Goal: Task Accomplishment & Management: Manage account settings

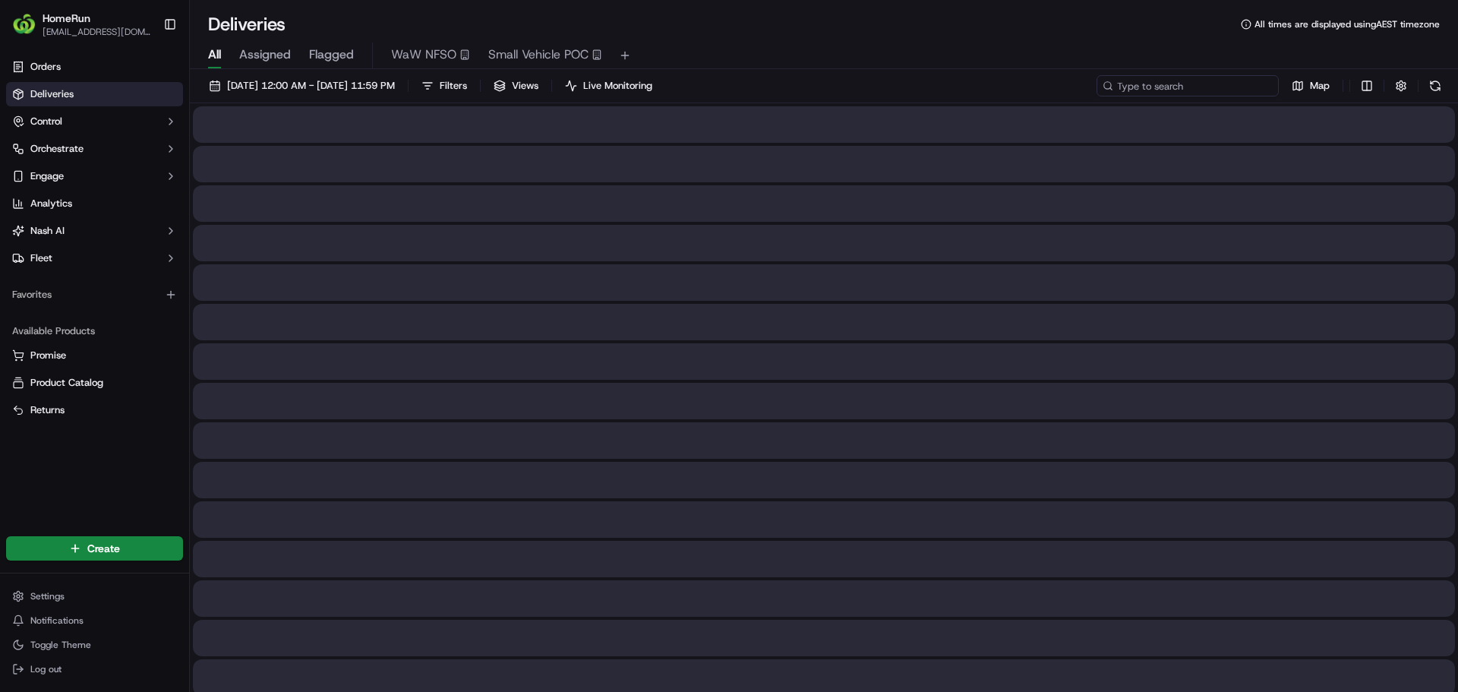
click at [1200, 82] on input at bounding box center [1188, 85] width 182 height 21
paste input "269357208"
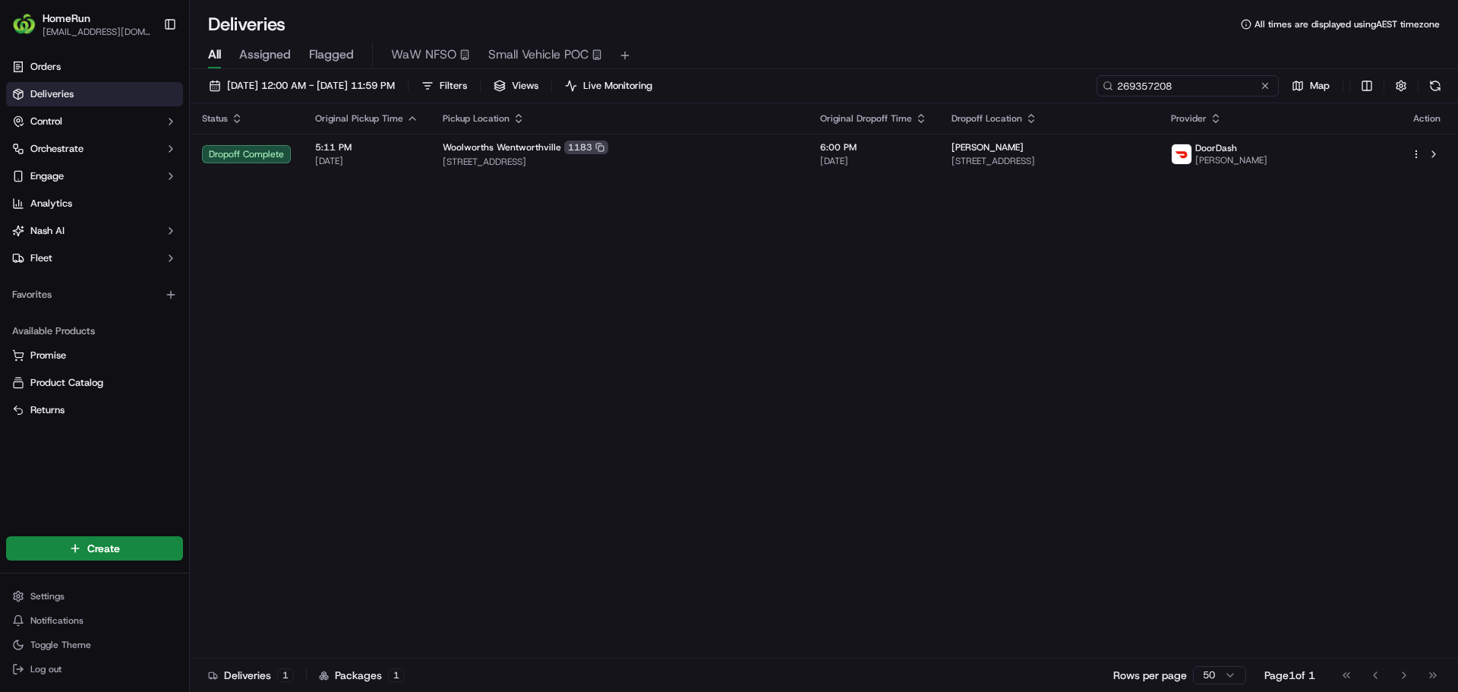
drag, startPoint x: 1248, startPoint y: 86, endPoint x: 1103, endPoint y: 92, distance: 145.2
click at [1103, 92] on input "269357208" at bounding box center [1188, 85] width 182 height 21
paste input "70156655"
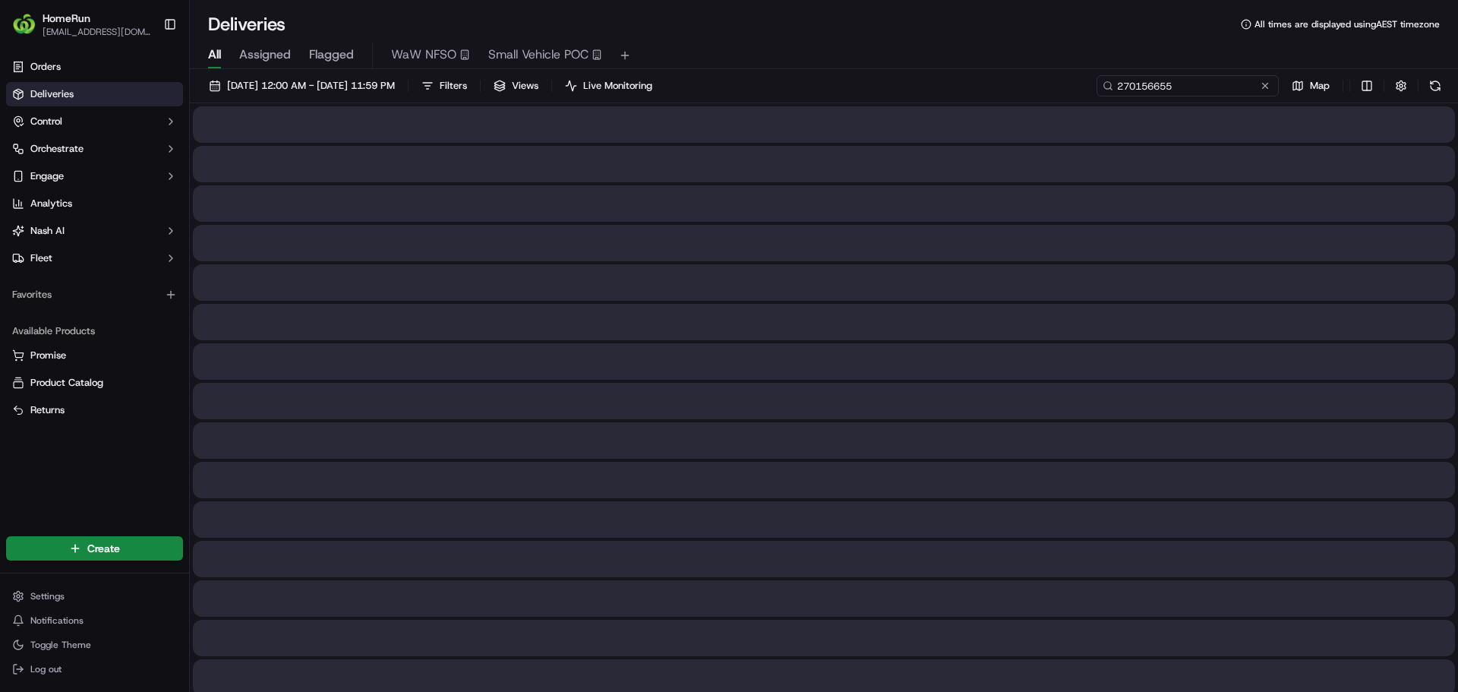
type input "270156655"
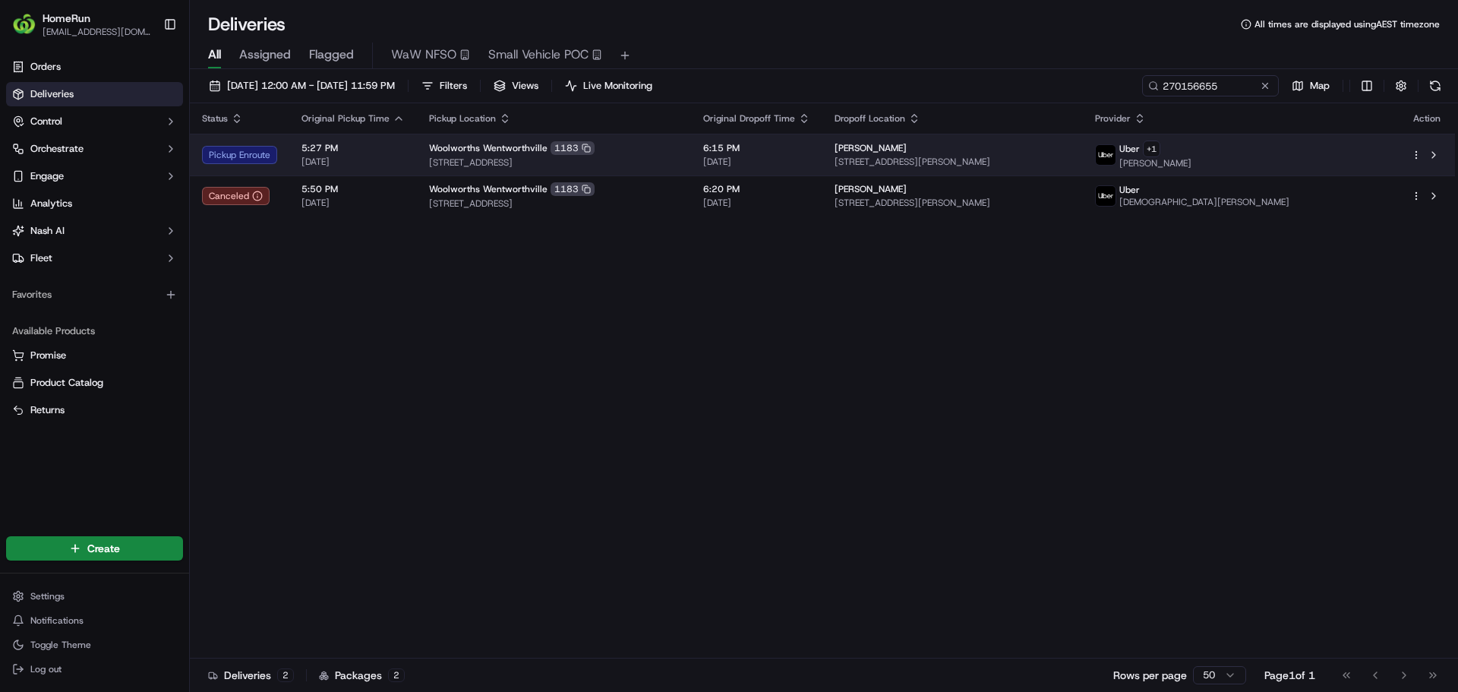
click at [270, 160] on div "Pickup Enroute" at bounding box center [239, 155] width 75 height 18
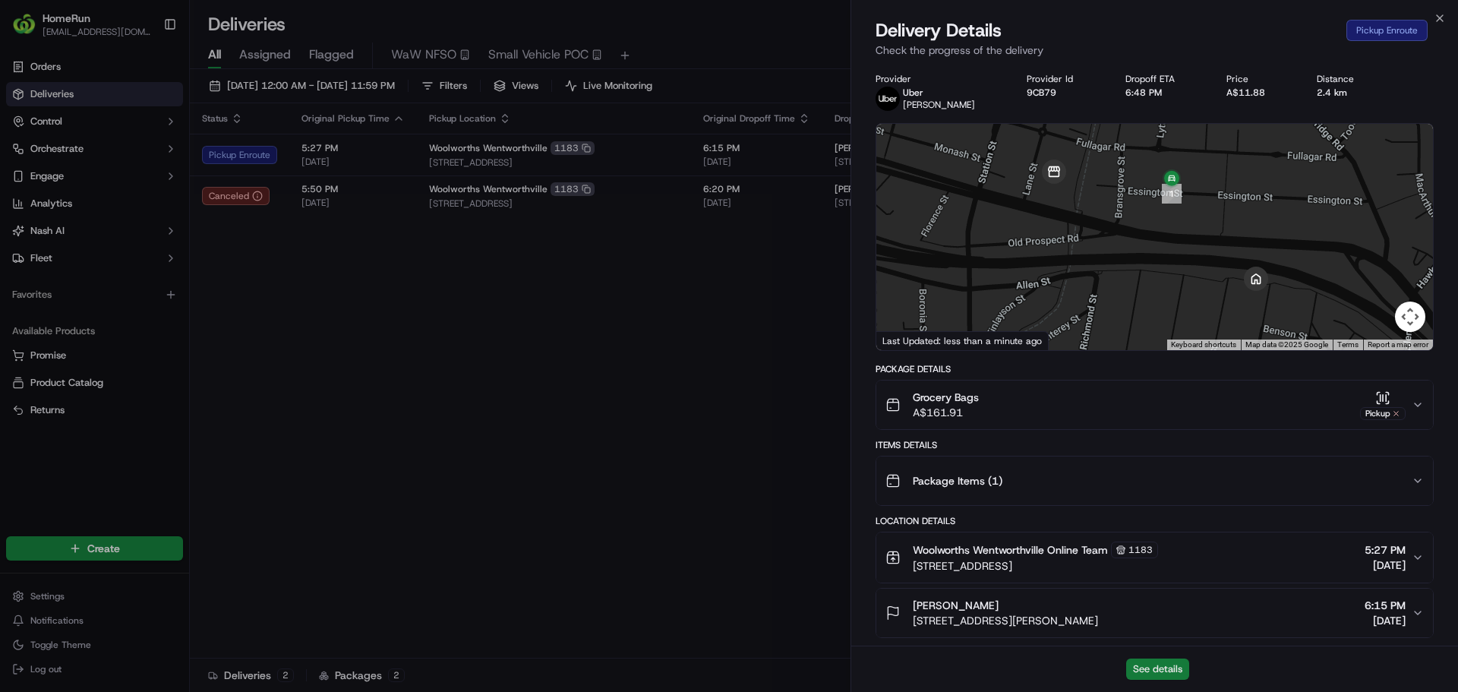
click at [1182, 664] on button "See details" at bounding box center [1157, 668] width 63 height 21
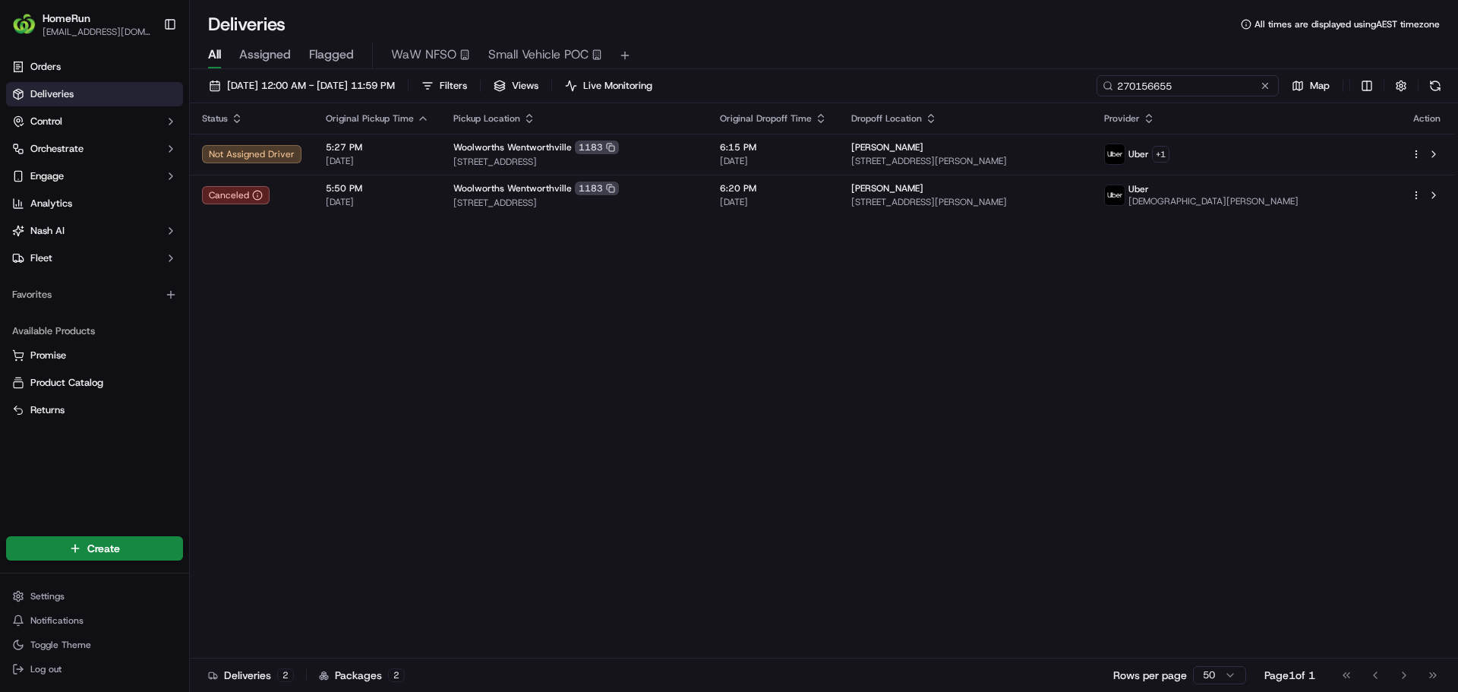
click at [1229, 90] on input "270156655" at bounding box center [1188, 85] width 182 height 21
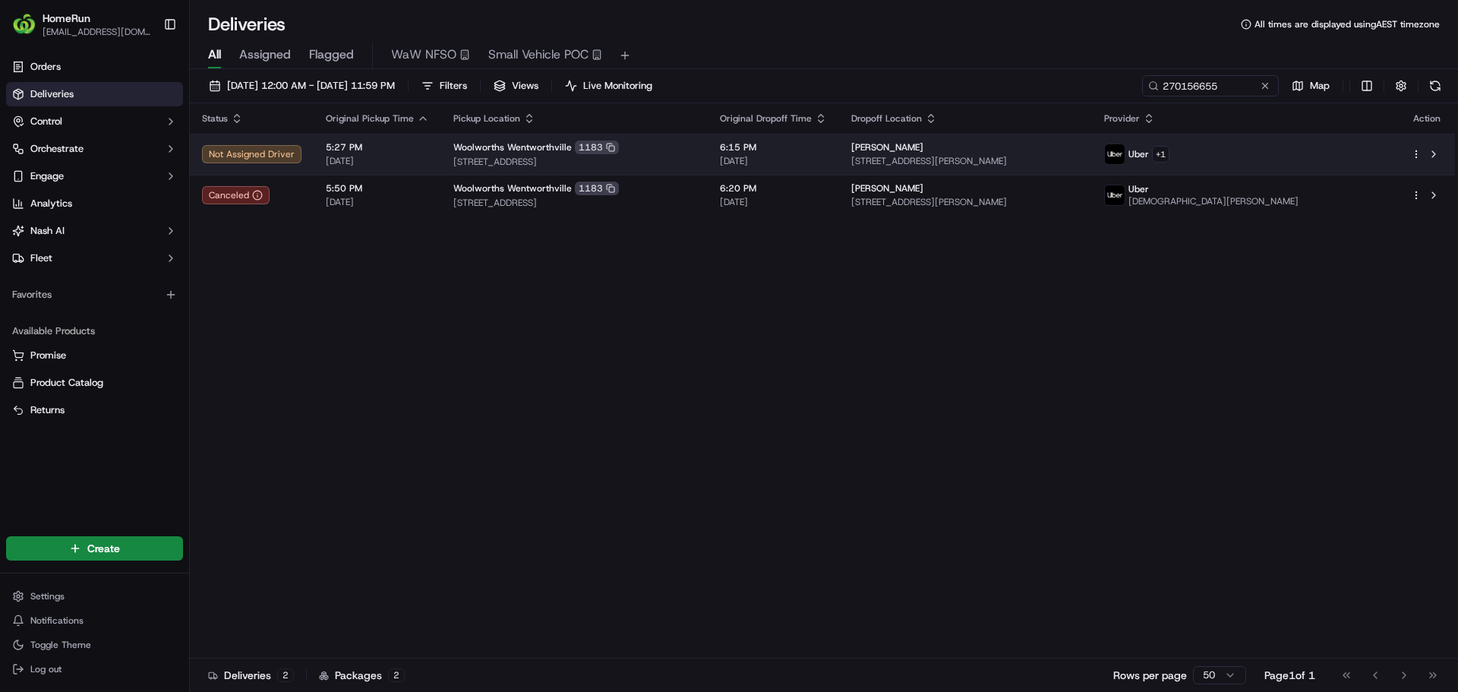
click at [306, 148] on td "Not Assigned Driver" at bounding box center [252, 154] width 124 height 41
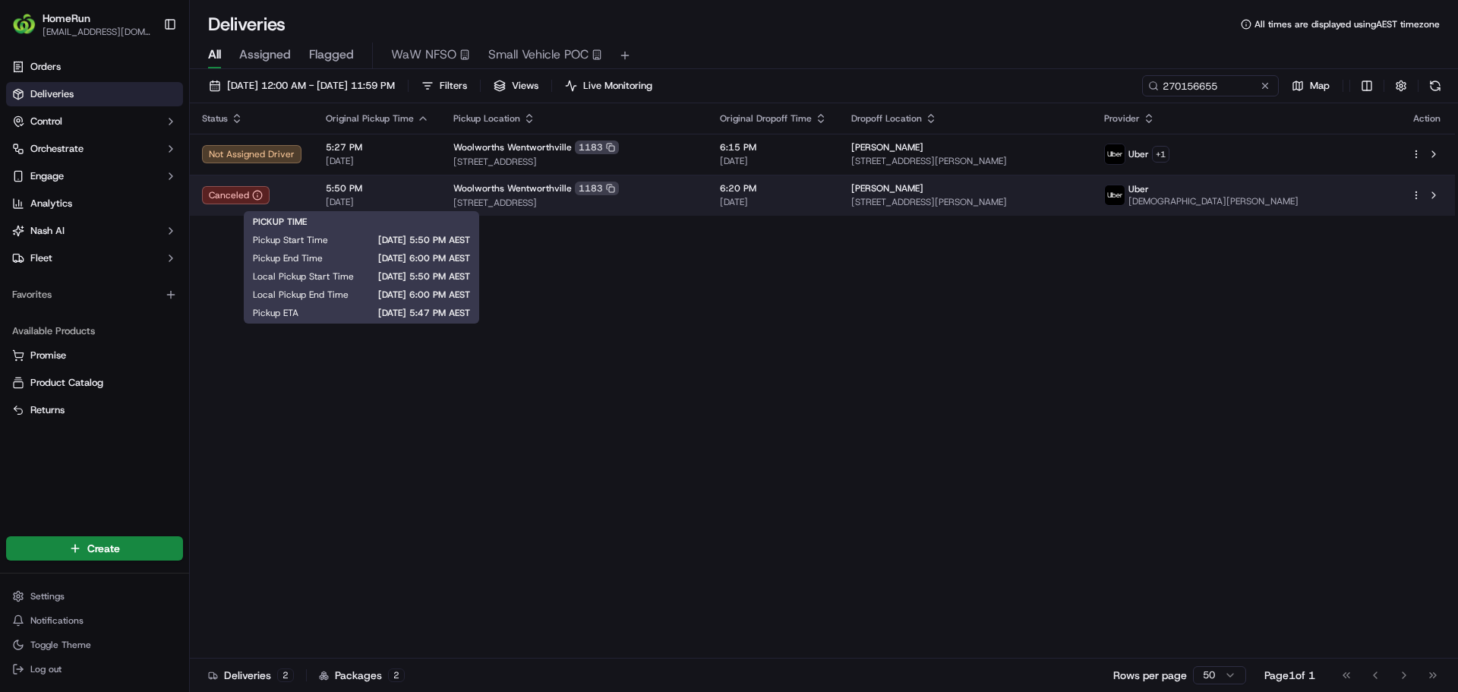
click at [400, 192] on span "5:50 PM" at bounding box center [377, 188] width 103 height 12
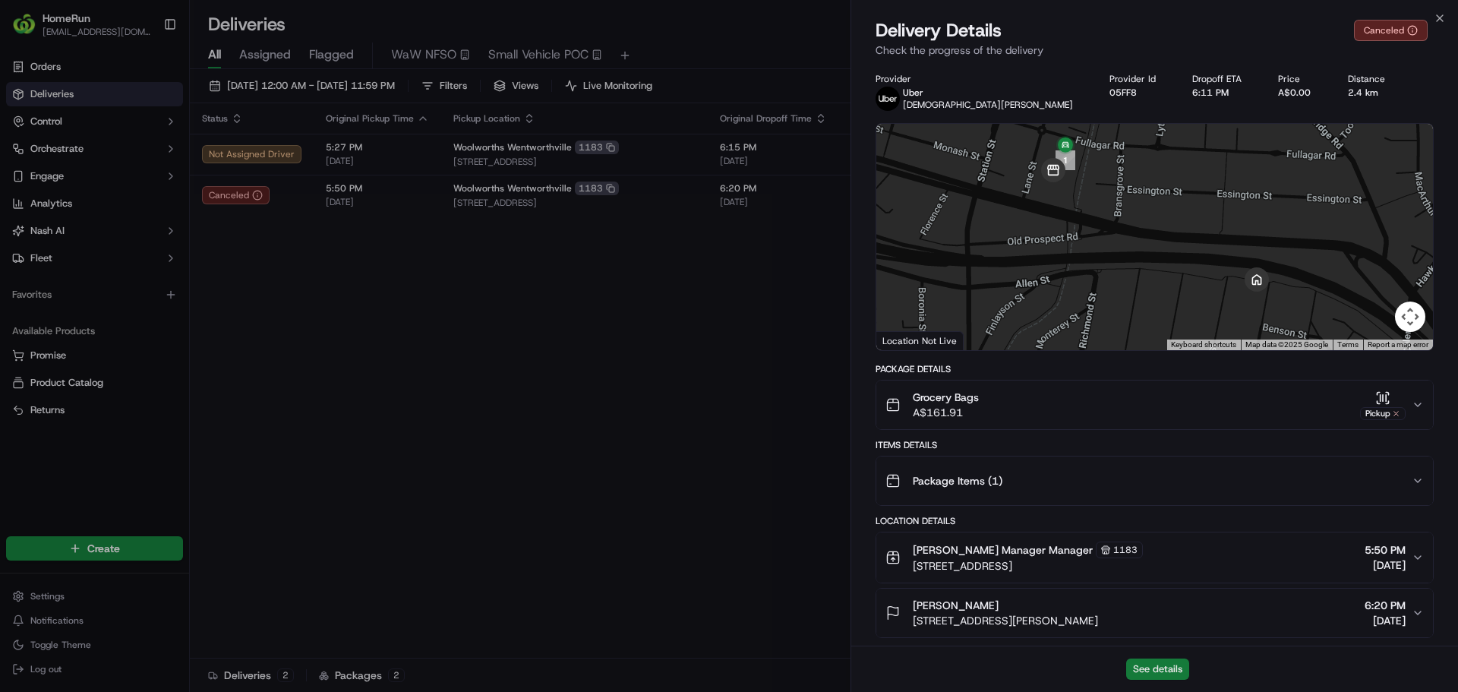
click at [1175, 662] on button "See details" at bounding box center [1157, 668] width 63 height 21
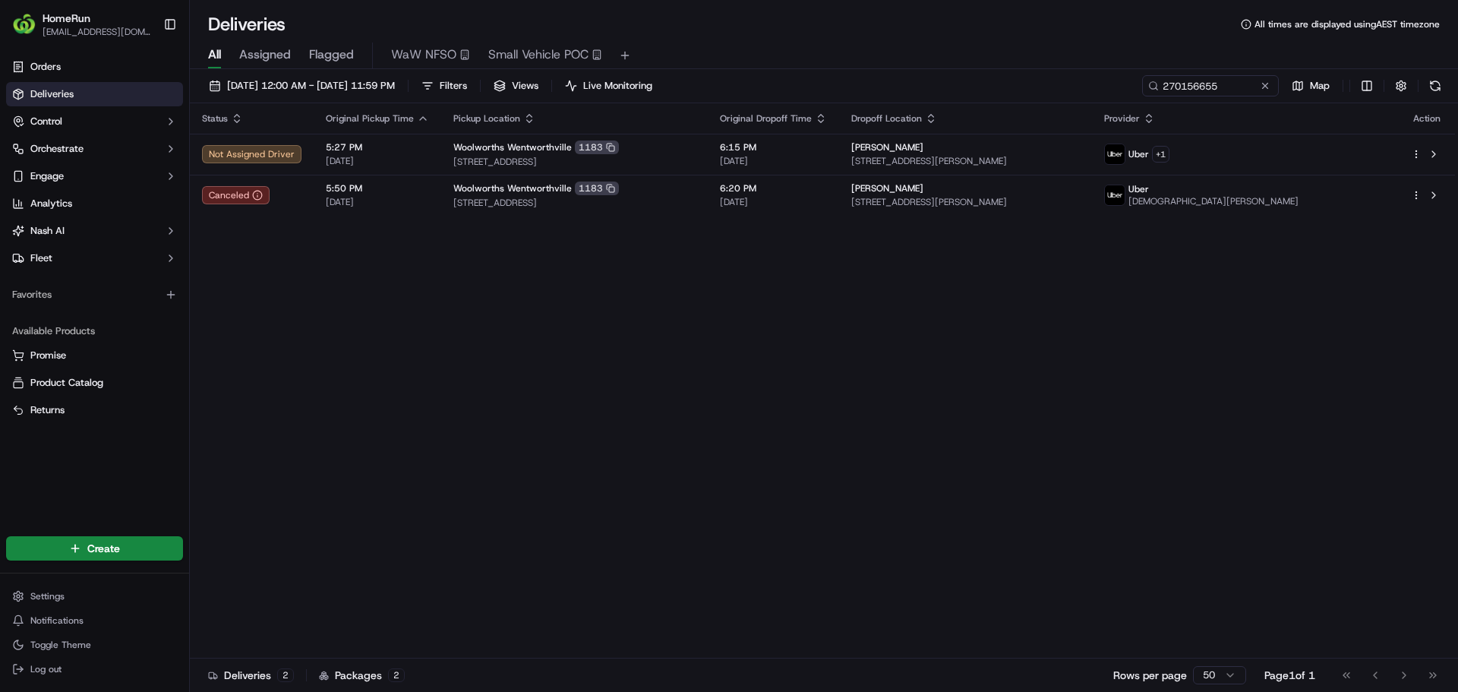
click at [307, 146] on td "Not Assigned Driver" at bounding box center [252, 154] width 124 height 41
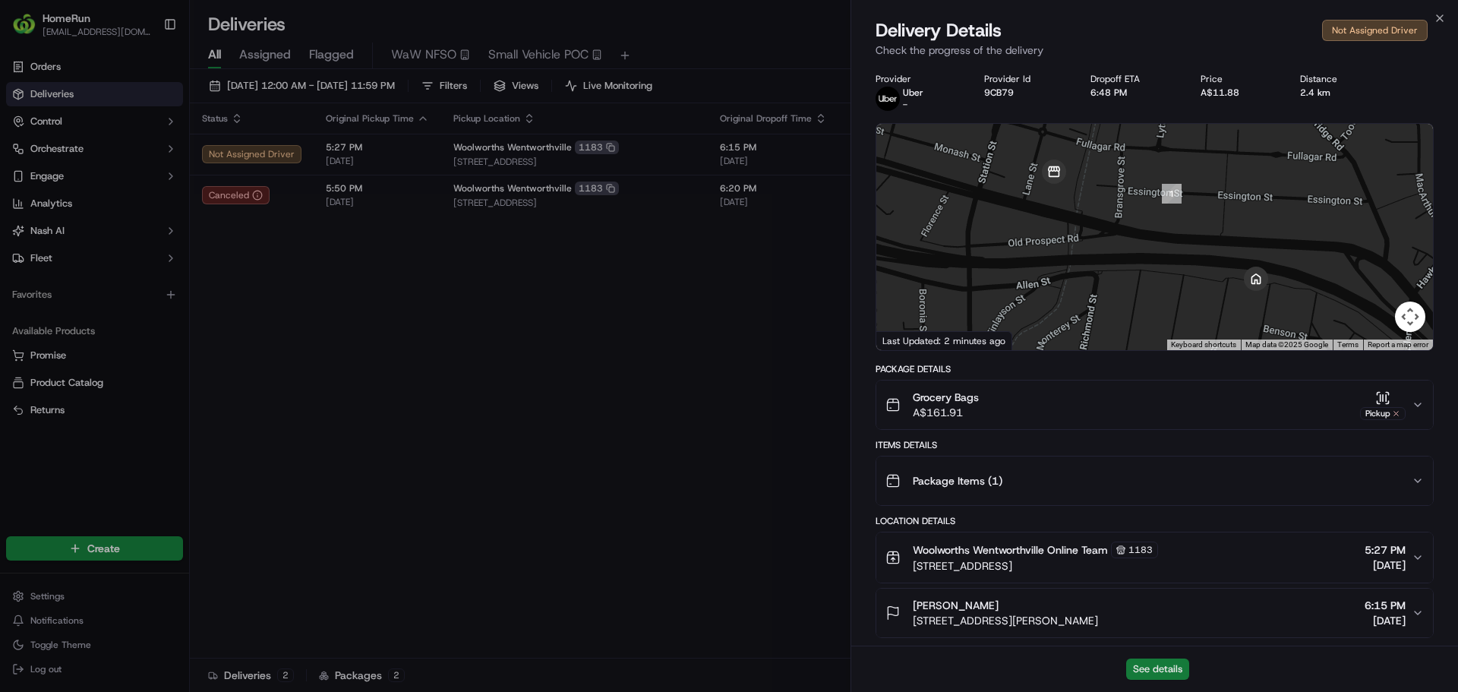
click at [1169, 667] on button "See details" at bounding box center [1157, 668] width 63 height 21
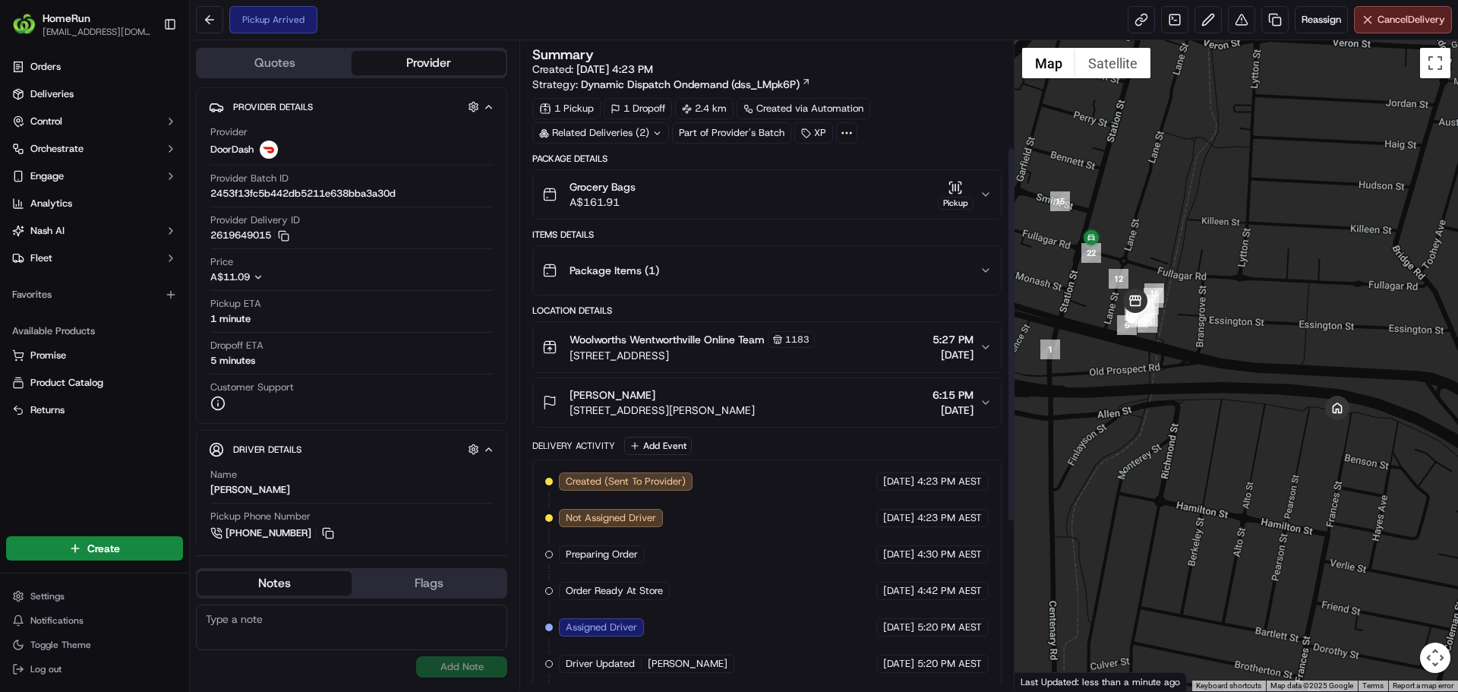
scroll to position [476, 0]
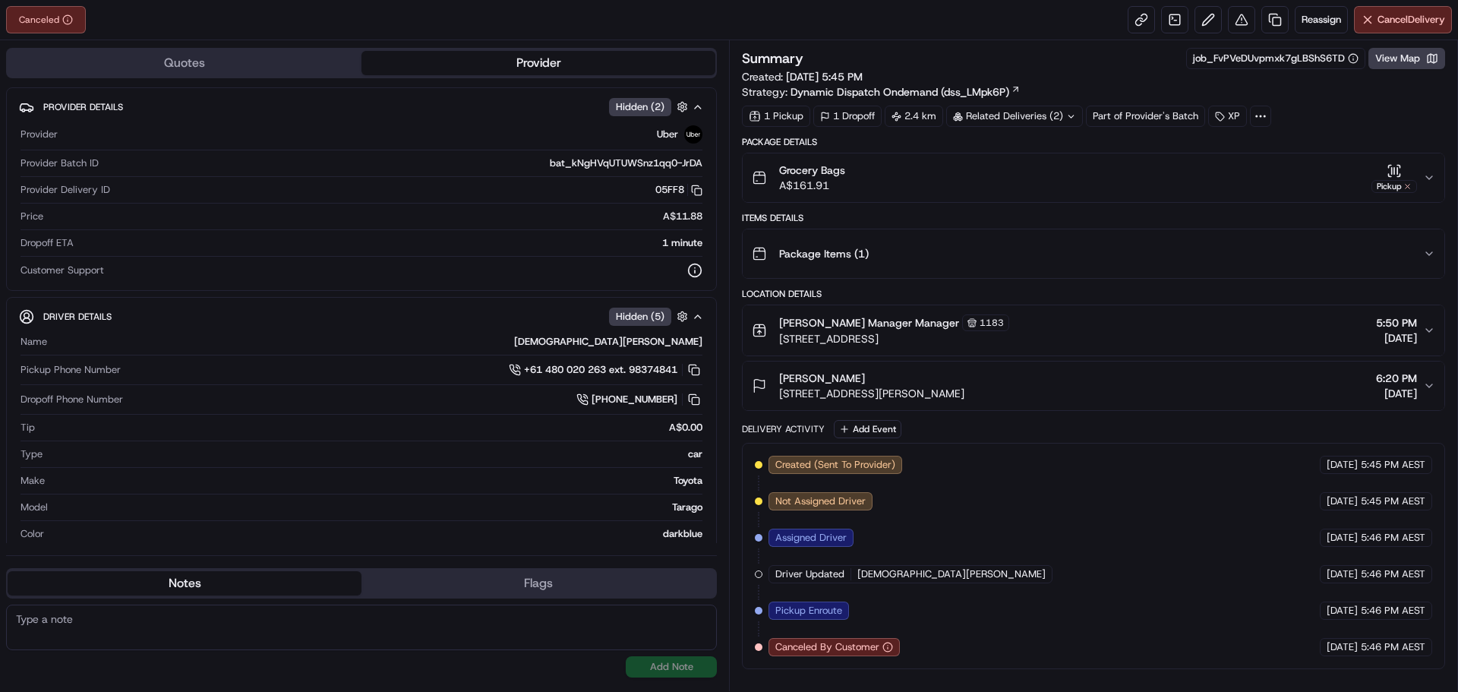
click at [889, 652] on div "Canceled By Customer" at bounding box center [834, 647] width 131 height 18
click at [916, 646] on div "Created (Sent To Provider) Uber 19/09/2025 5:45 PM AEST Not Assigned Driver Ube…" at bounding box center [1093, 556] width 677 height 200
click at [1390, 646] on span "5:46 PM AEST" at bounding box center [1393, 647] width 65 height 14
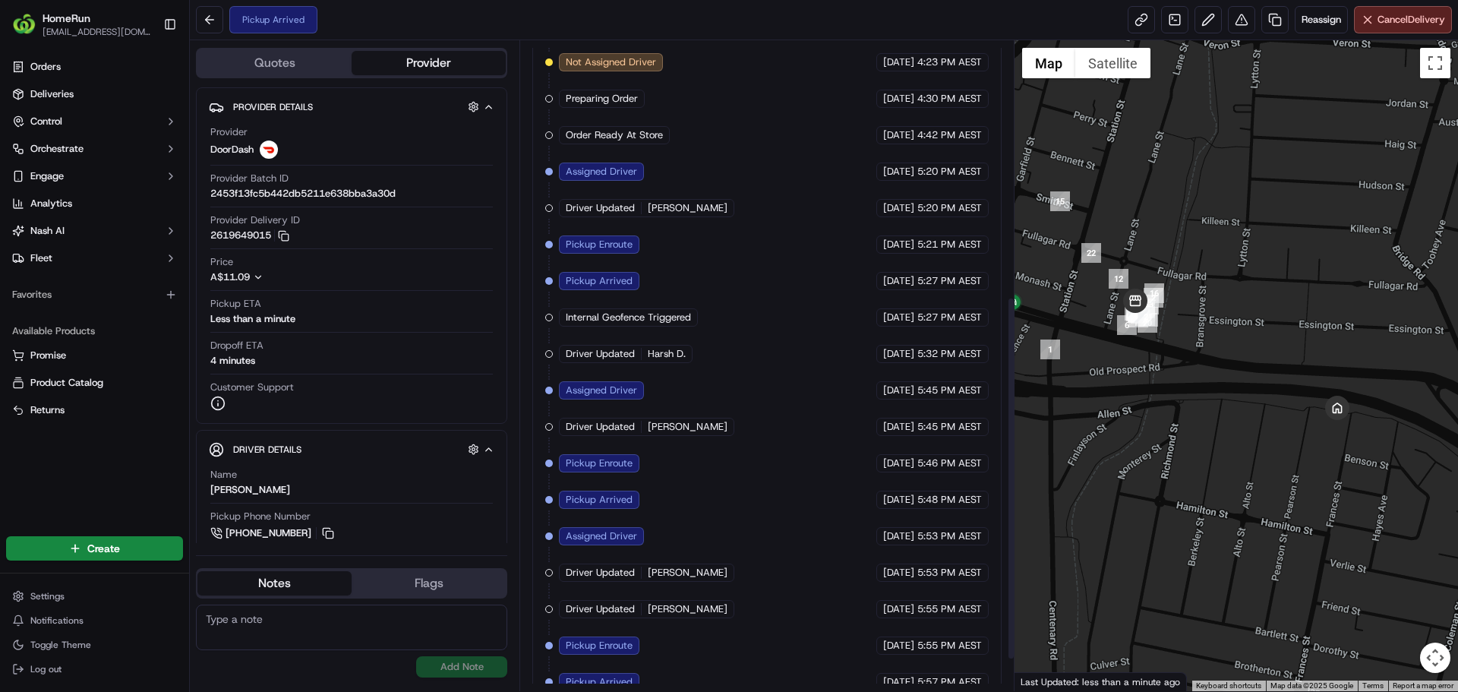
scroll to position [513, 0]
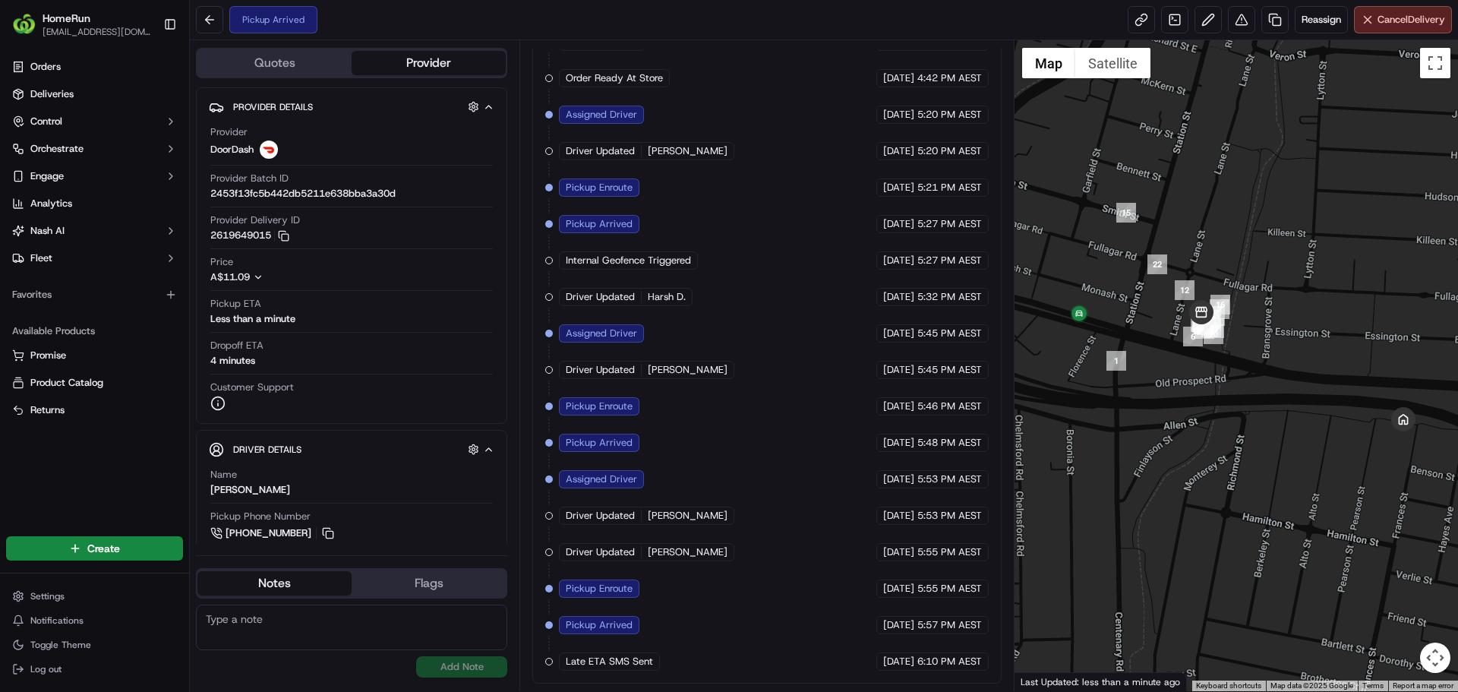
drag, startPoint x: 1128, startPoint y: 427, endPoint x: 1193, endPoint y: 444, distance: 67.4
click at [1193, 444] on div at bounding box center [1237, 365] width 444 height 651
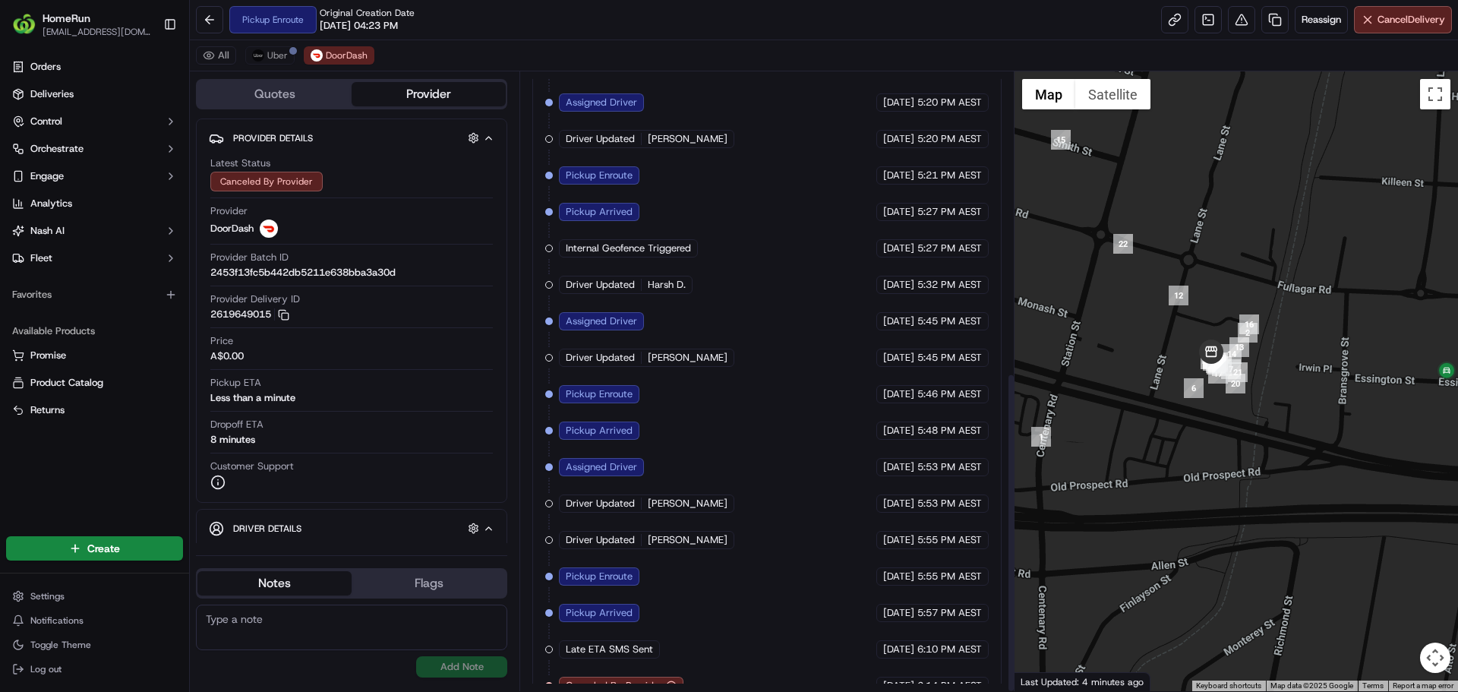
scroll to position [580, 0]
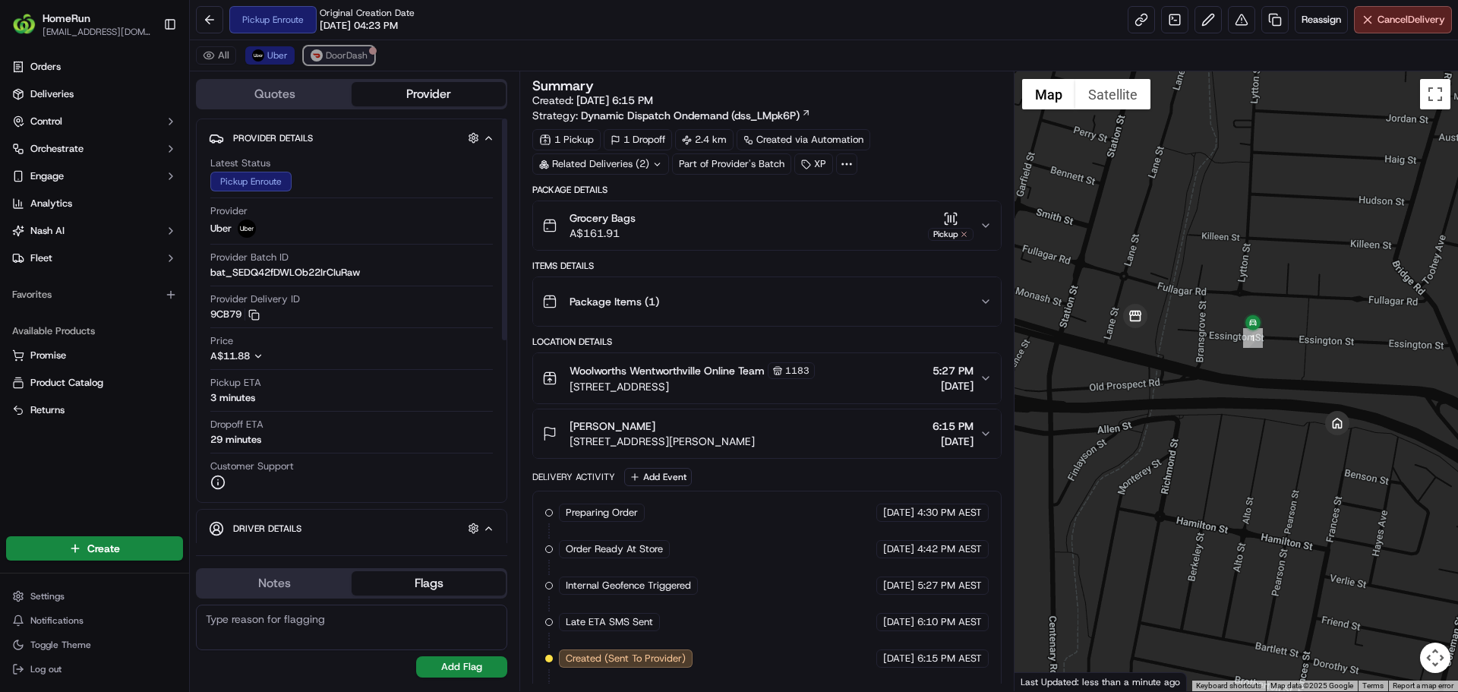
click at [361, 62] on button "DoorDash" at bounding box center [339, 55] width 71 height 18
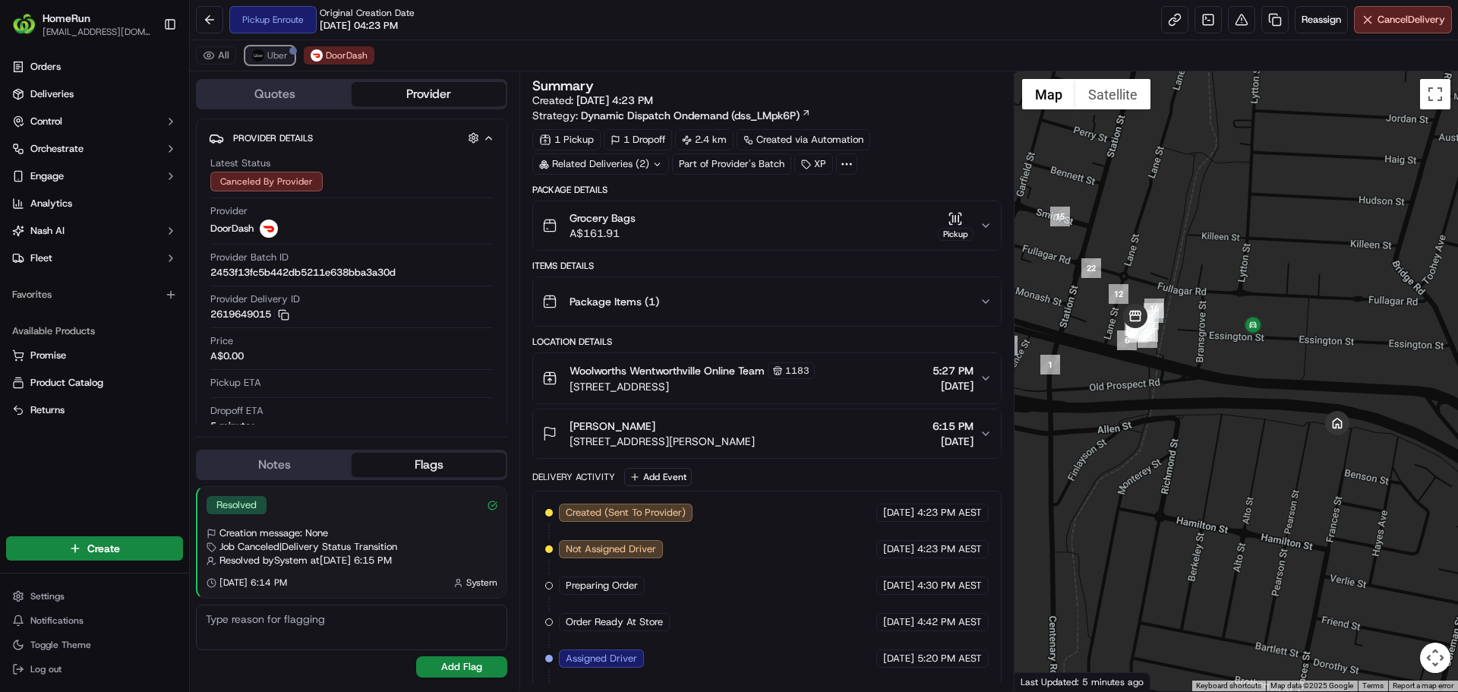
click at [281, 52] on span "Uber" at bounding box center [277, 55] width 21 height 12
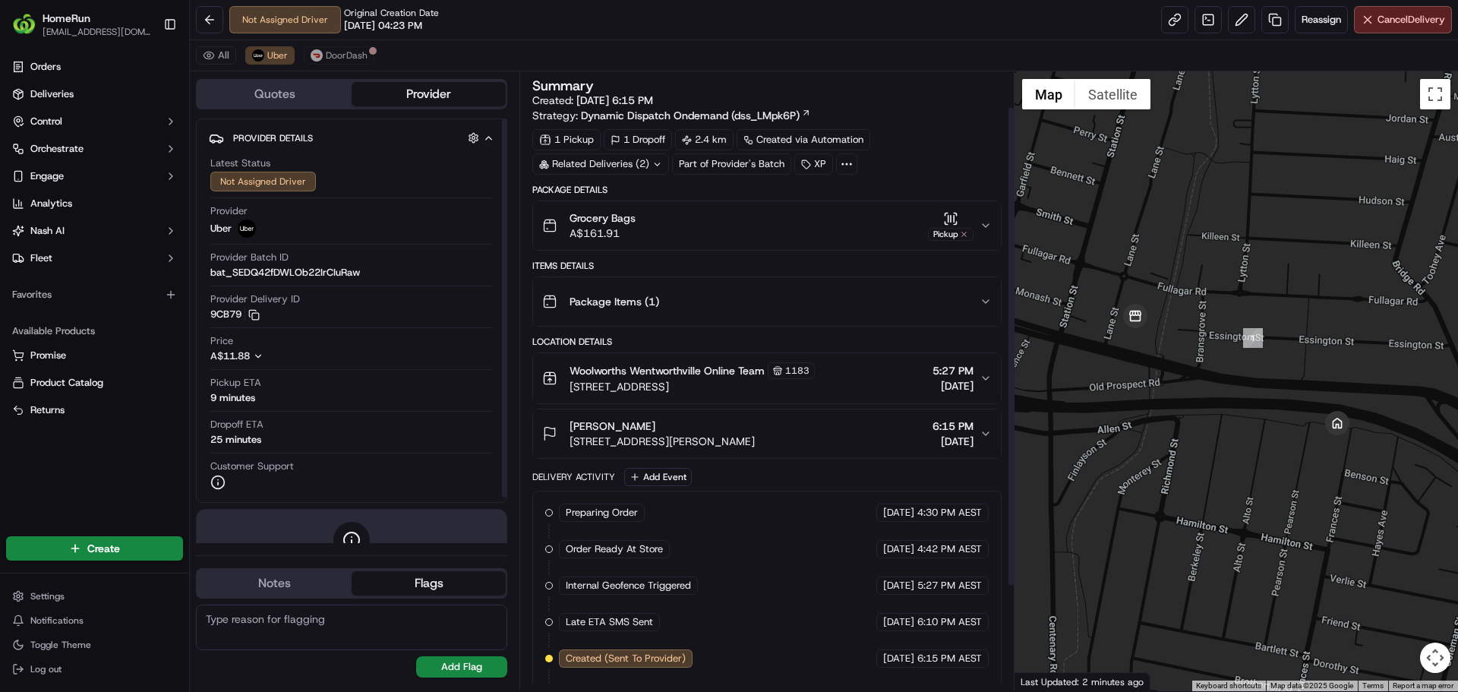
scroll to position [179, 0]
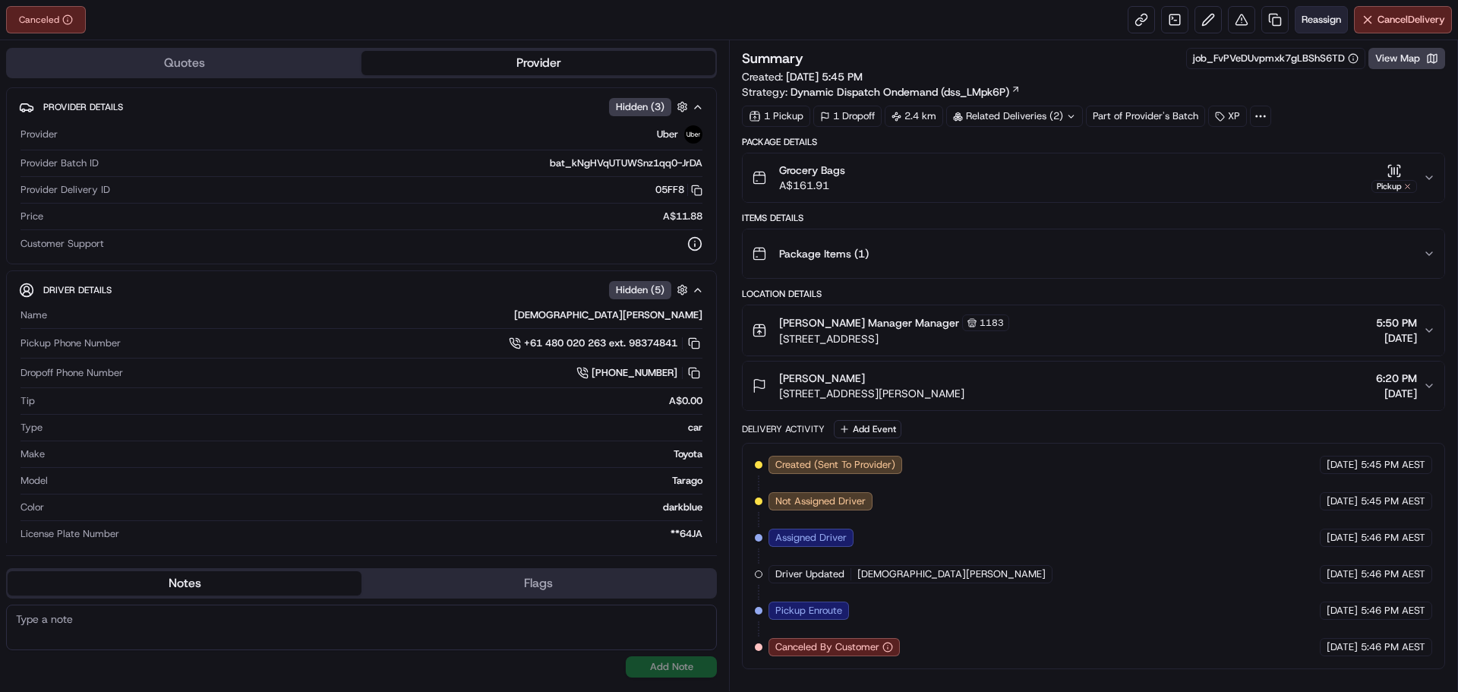
click at [1320, 15] on span "Reassign" at bounding box center [1321, 20] width 39 height 14
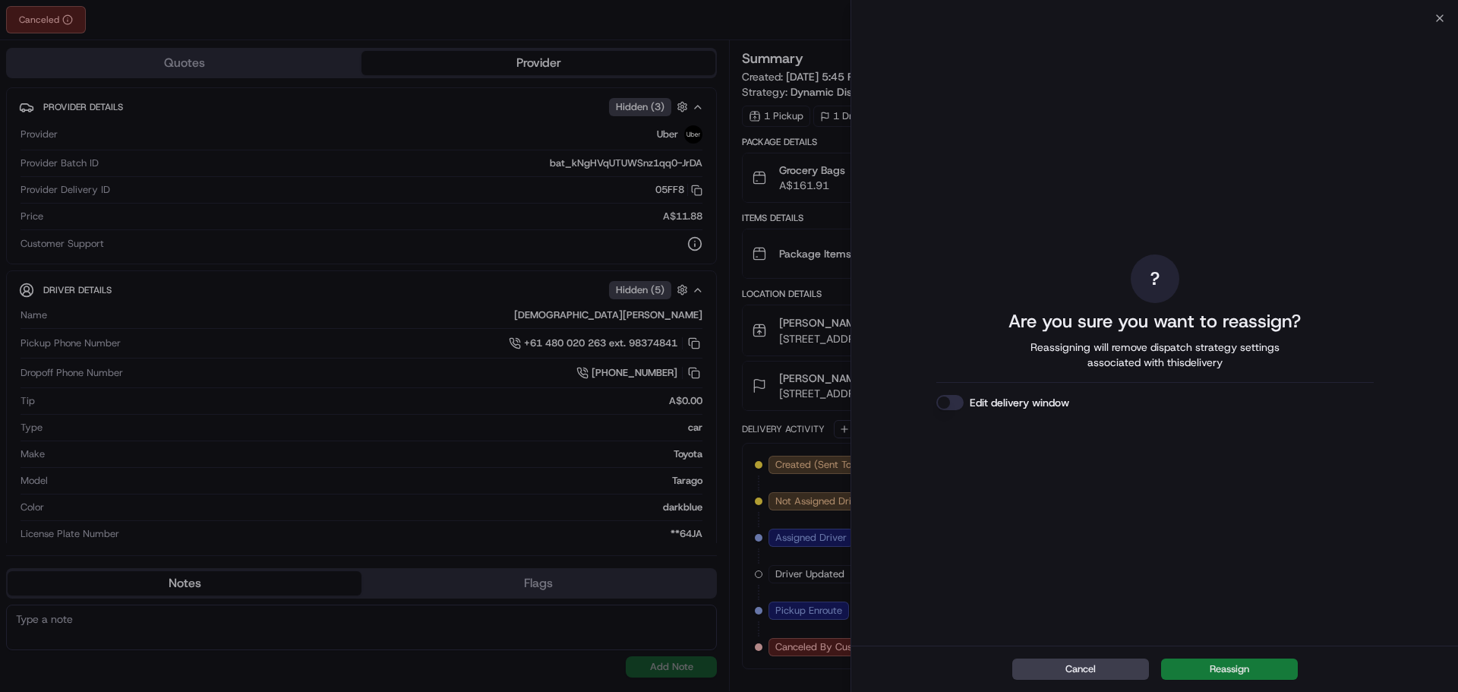
click at [1269, 672] on button "Reassign" at bounding box center [1229, 668] width 137 height 21
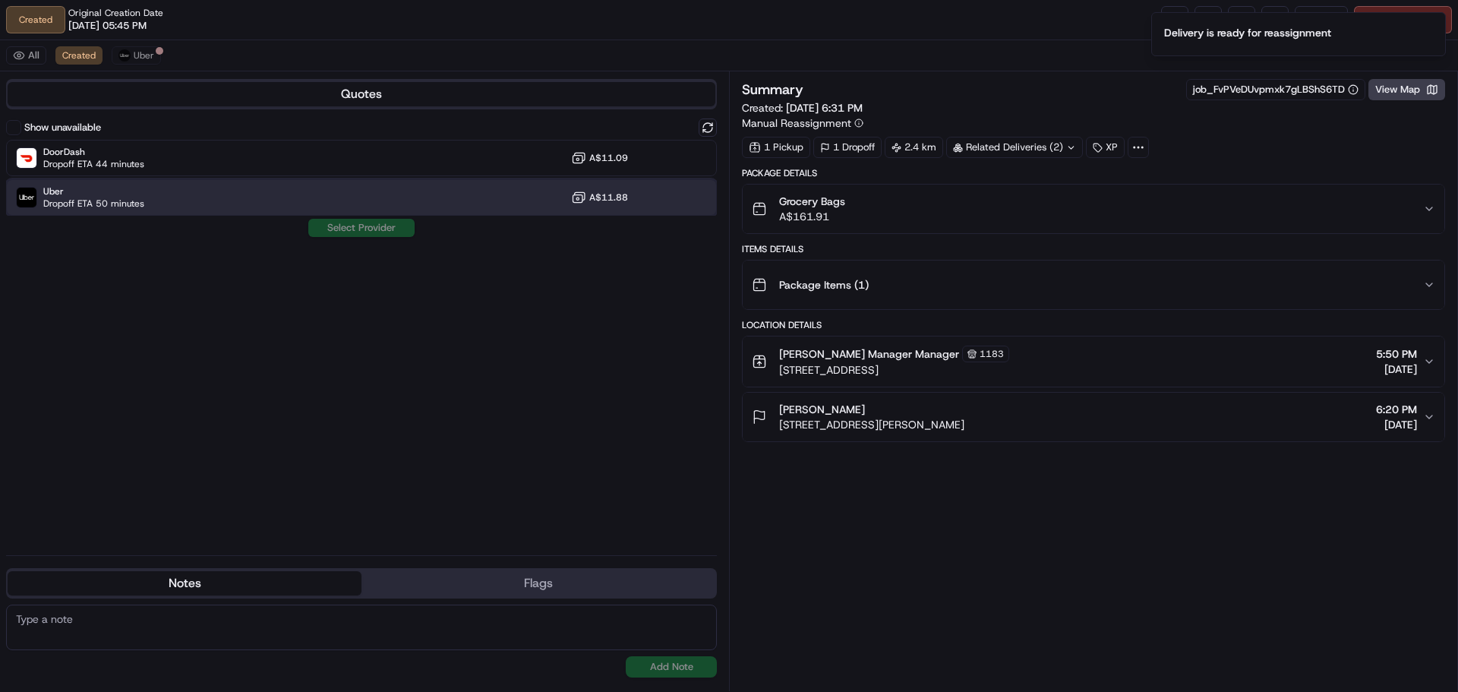
click at [122, 194] on span "Uber" at bounding box center [93, 191] width 101 height 12
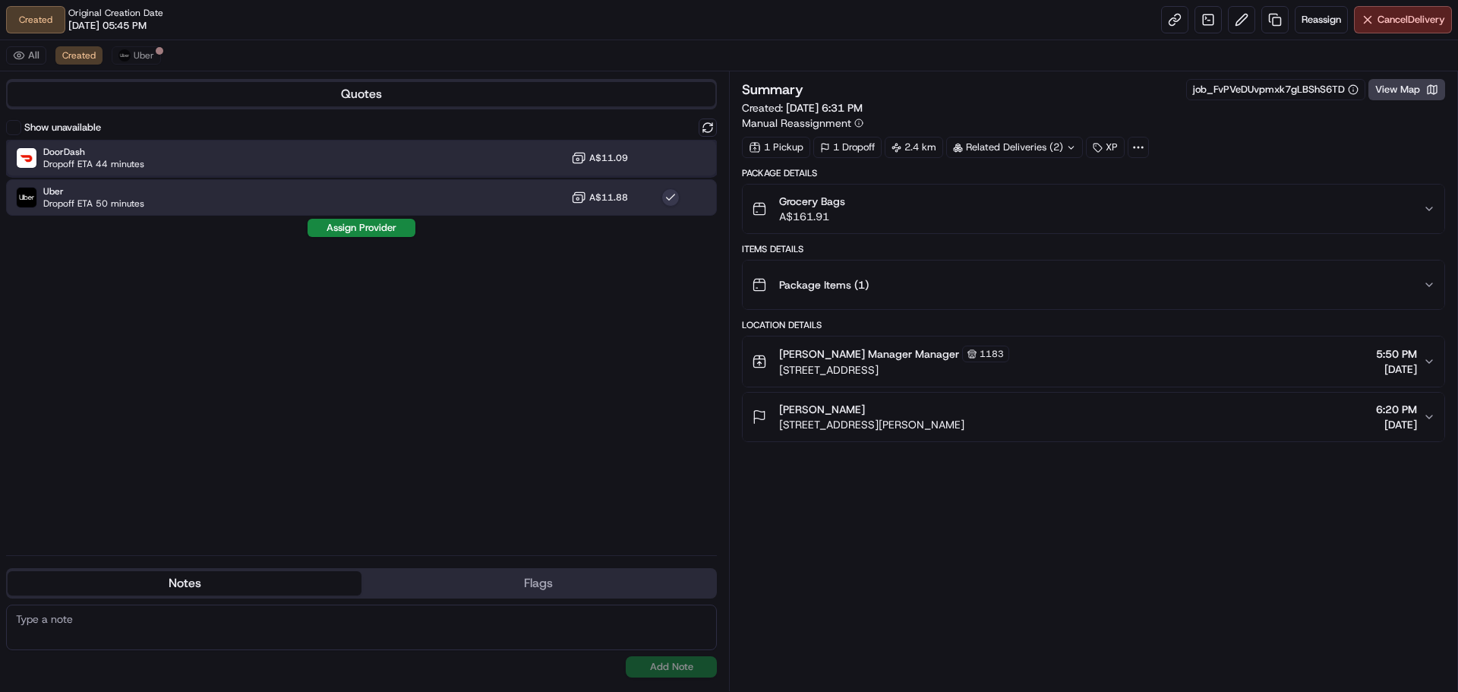
click at [205, 157] on div "DoorDash Dropoff ETA 44 minutes A$11.09" at bounding box center [361, 158] width 711 height 36
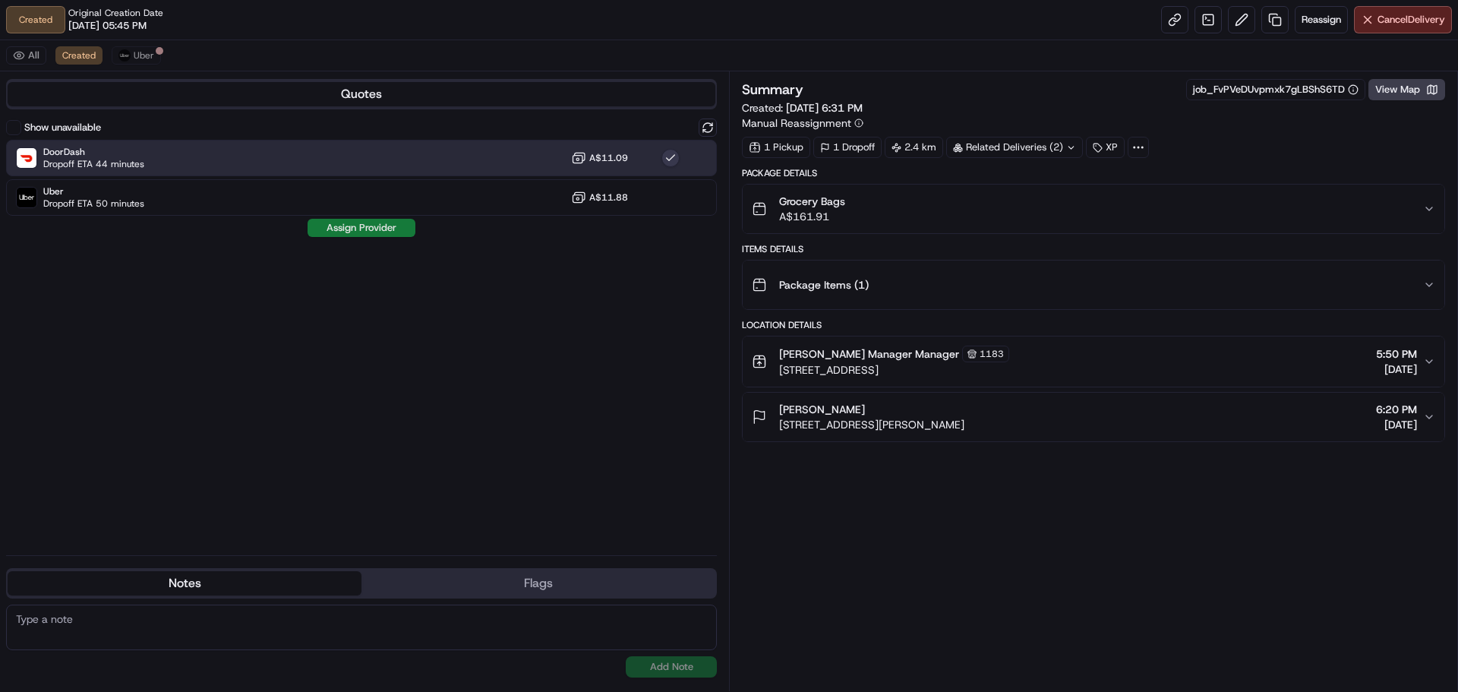
click at [343, 229] on button "Assign Provider" at bounding box center [362, 228] width 108 height 18
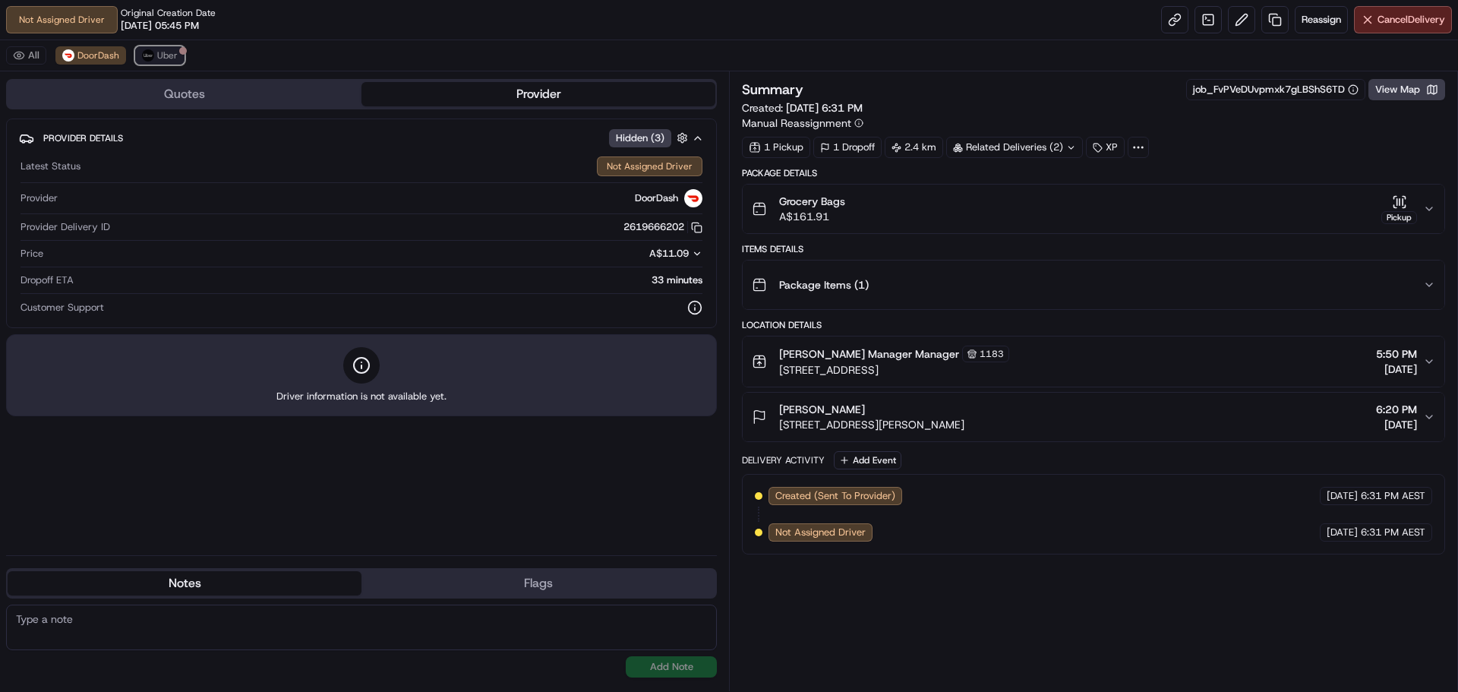
click at [171, 56] on span "Uber" at bounding box center [167, 55] width 21 height 12
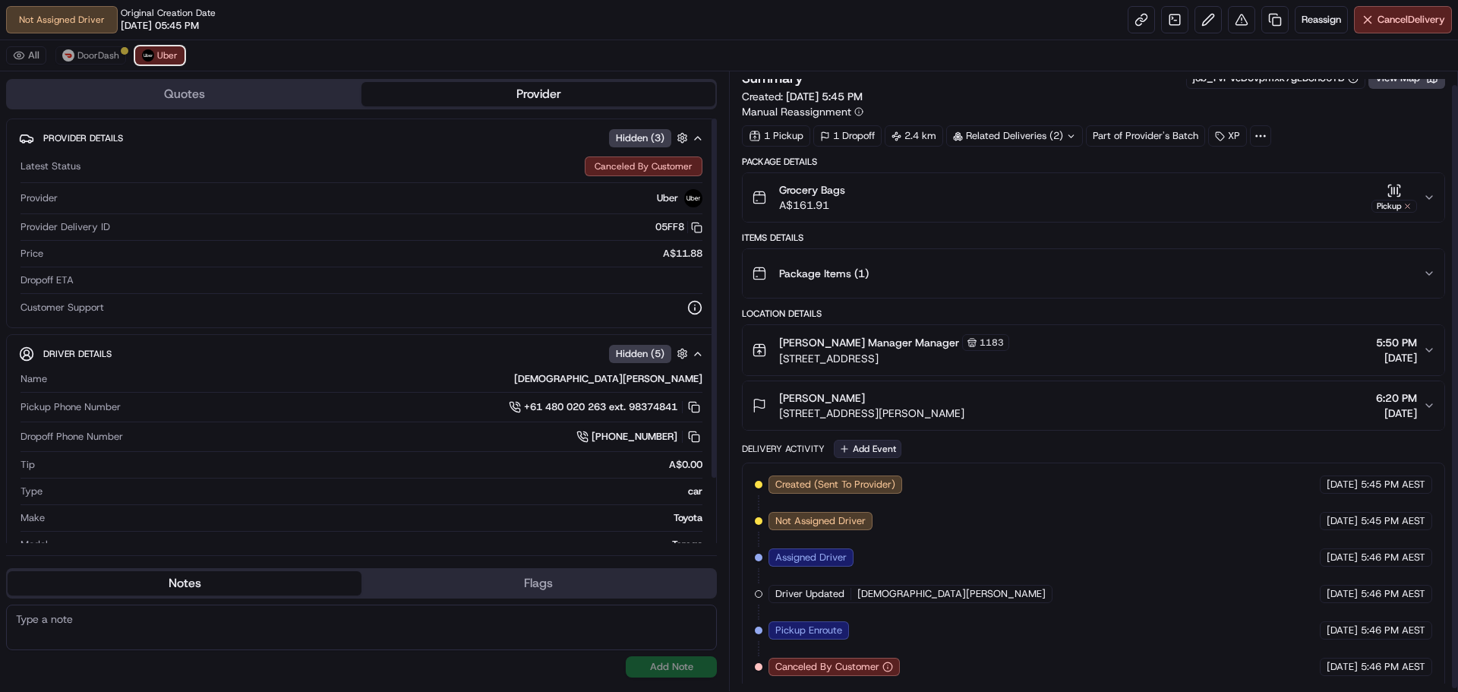
scroll to position [17, 0]
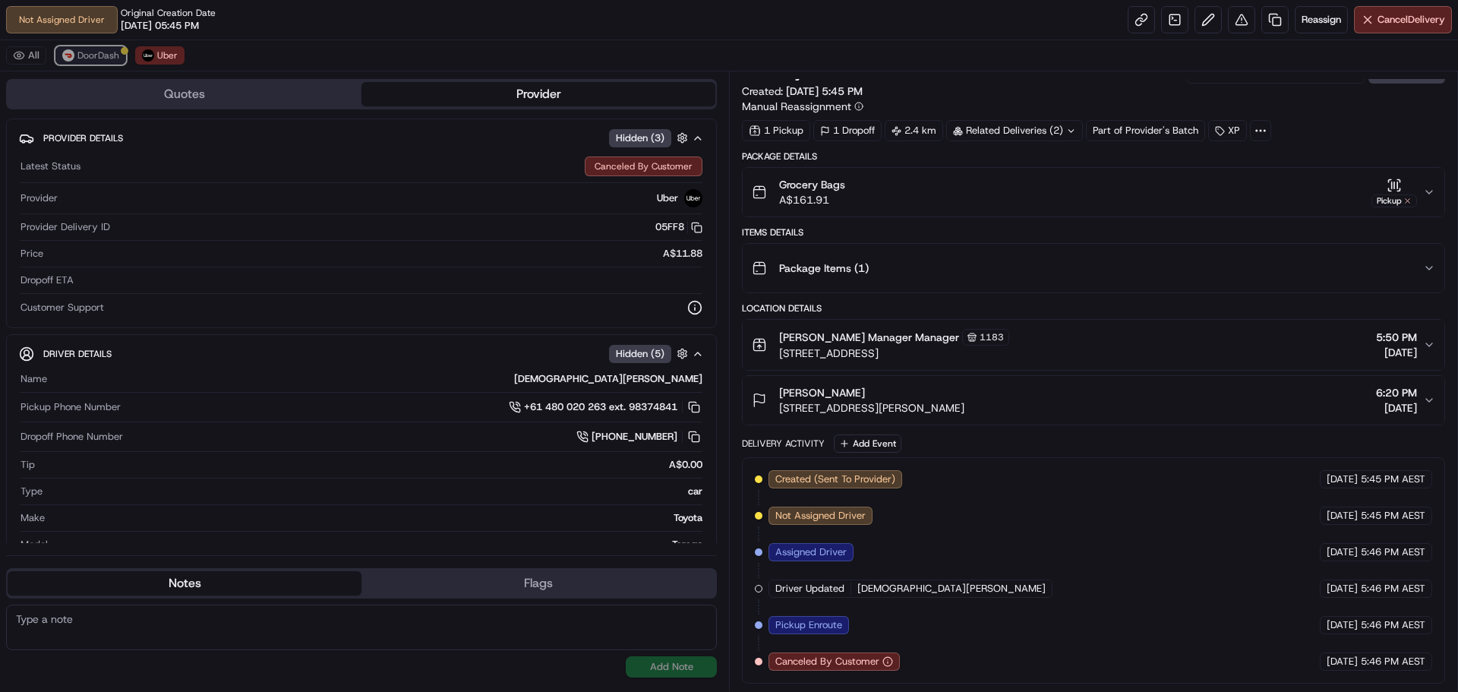
click at [99, 57] on span "DoorDash" at bounding box center [98, 55] width 42 height 12
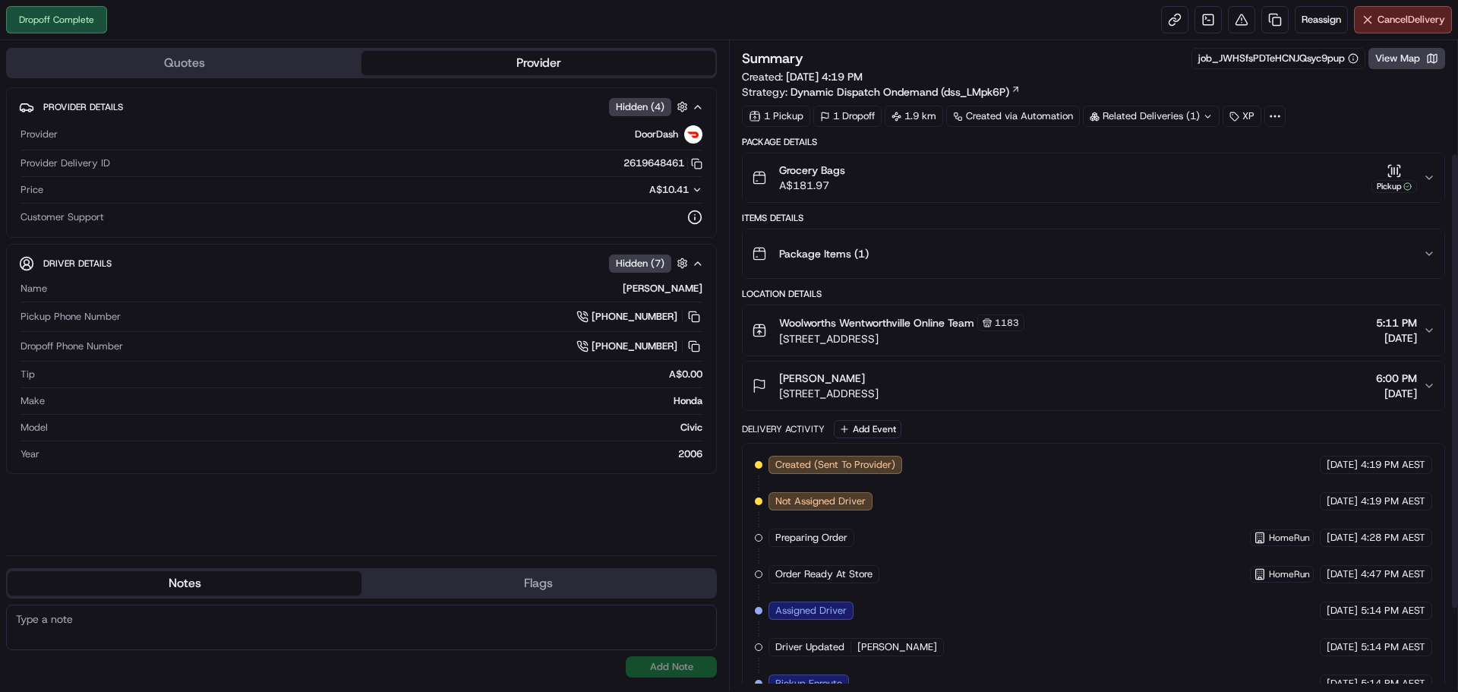
scroll to position [277, 0]
